Goal: Check status

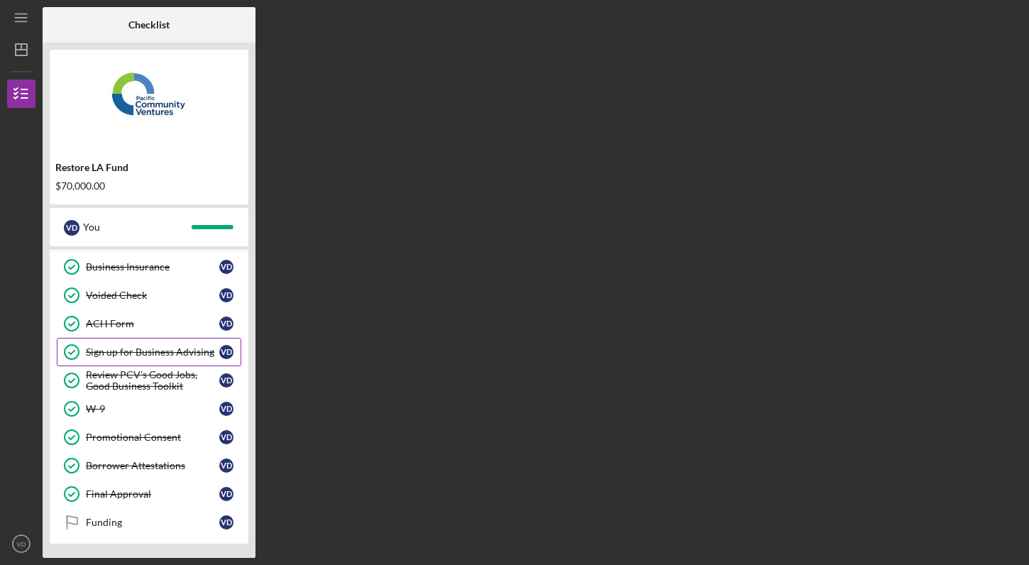
scroll to position [122, 0]
click at [109, 520] on div "Funding" at bounding box center [152, 522] width 133 height 11
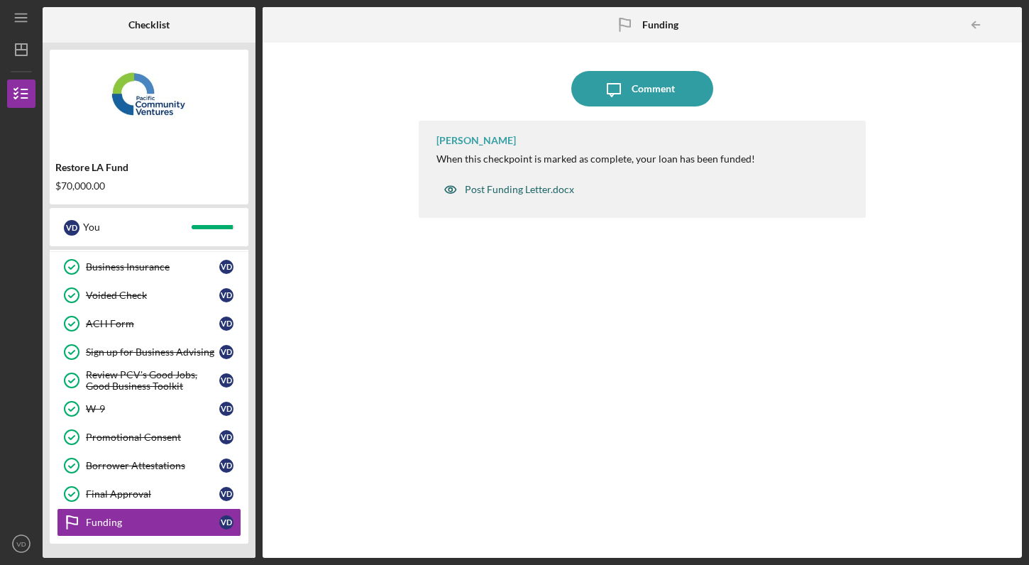
click at [517, 188] on div "Post Funding Letter.docx" at bounding box center [519, 189] width 109 height 11
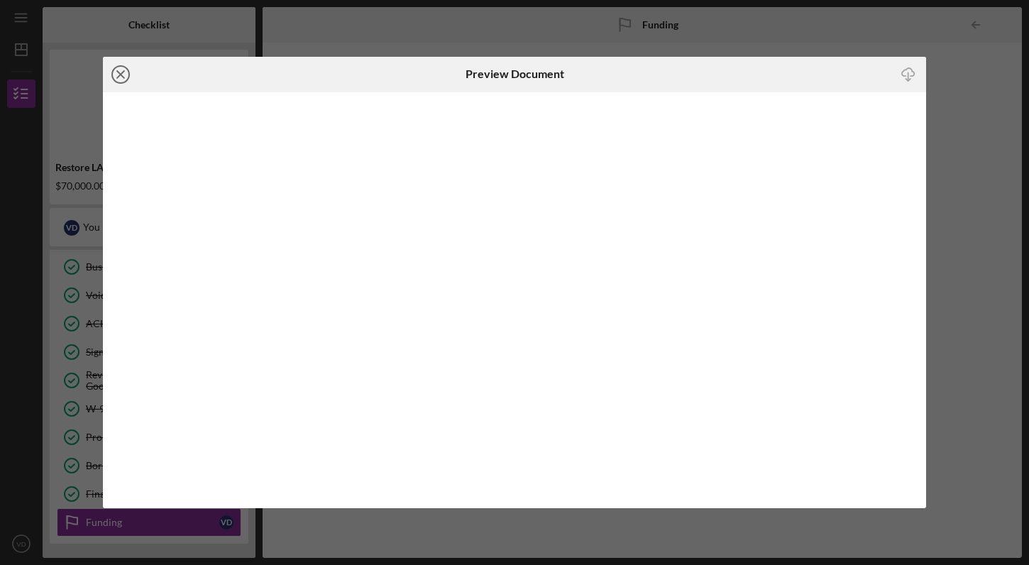
click at [119, 73] on line at bounding box center [120, 74] width 7 height 7
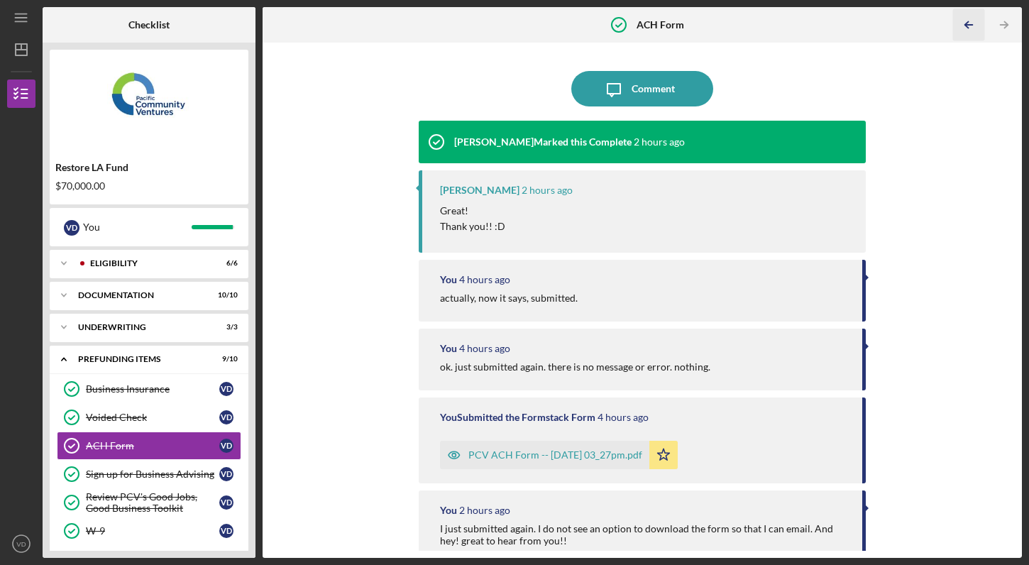
scroll to position [33, 0]
